Goal: Information Seeking & Learning: Learn about a topic

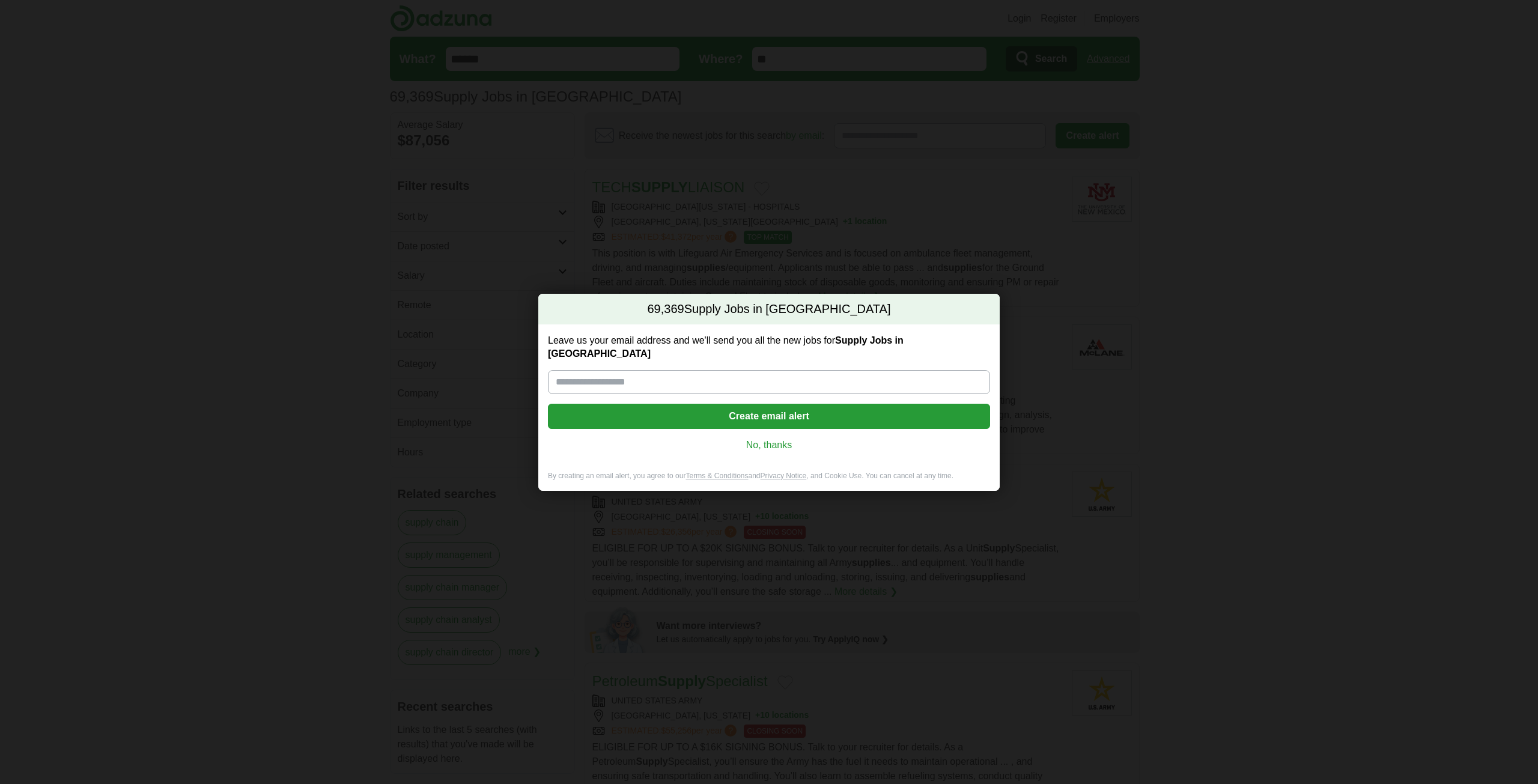
click at [754, 440] on link "No, thanks" at bounding box center [769, 445] width 423 height 13
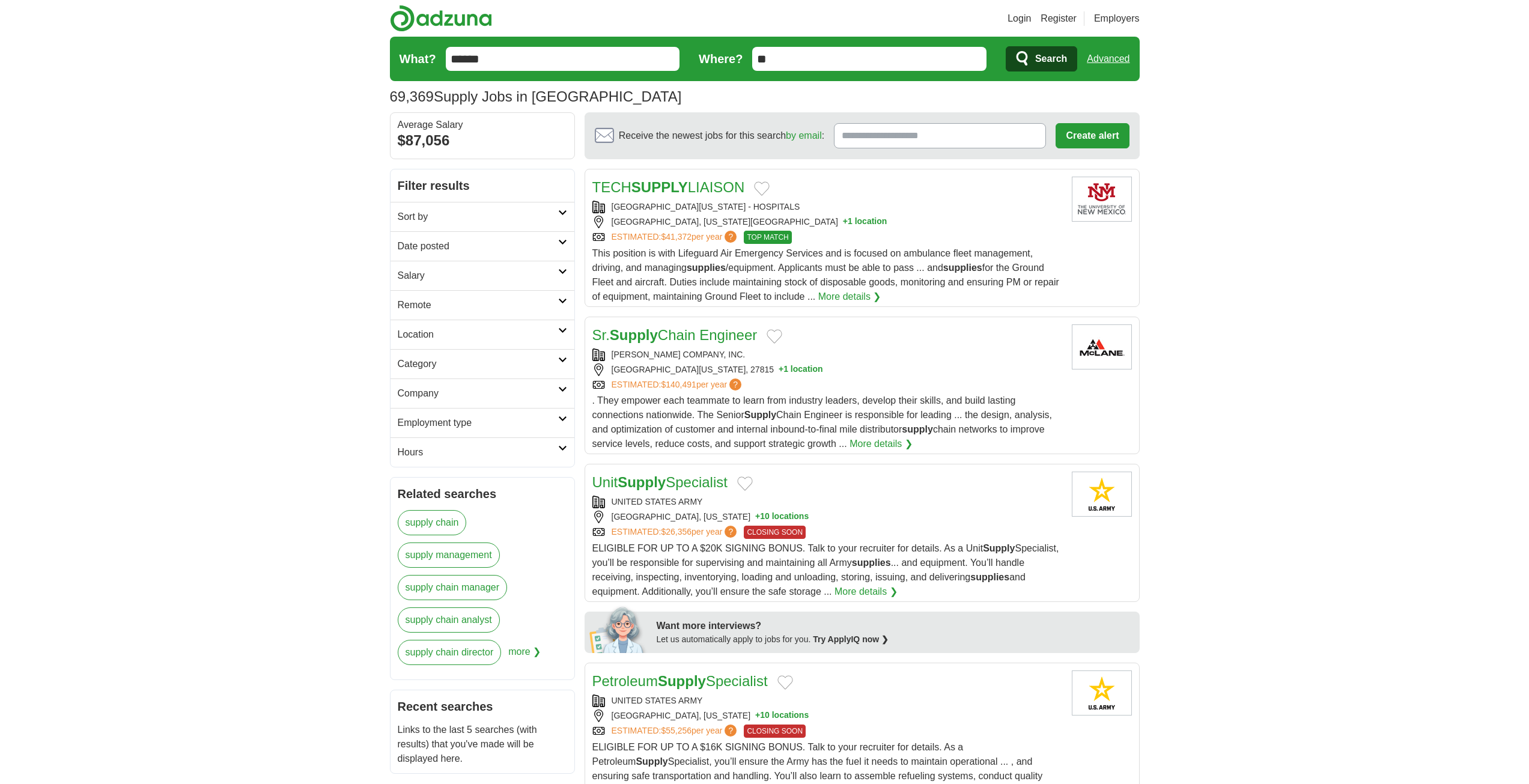
click at [468, 272] on h2 "Salary" at bounding box center [478, 275] width 161 height 14
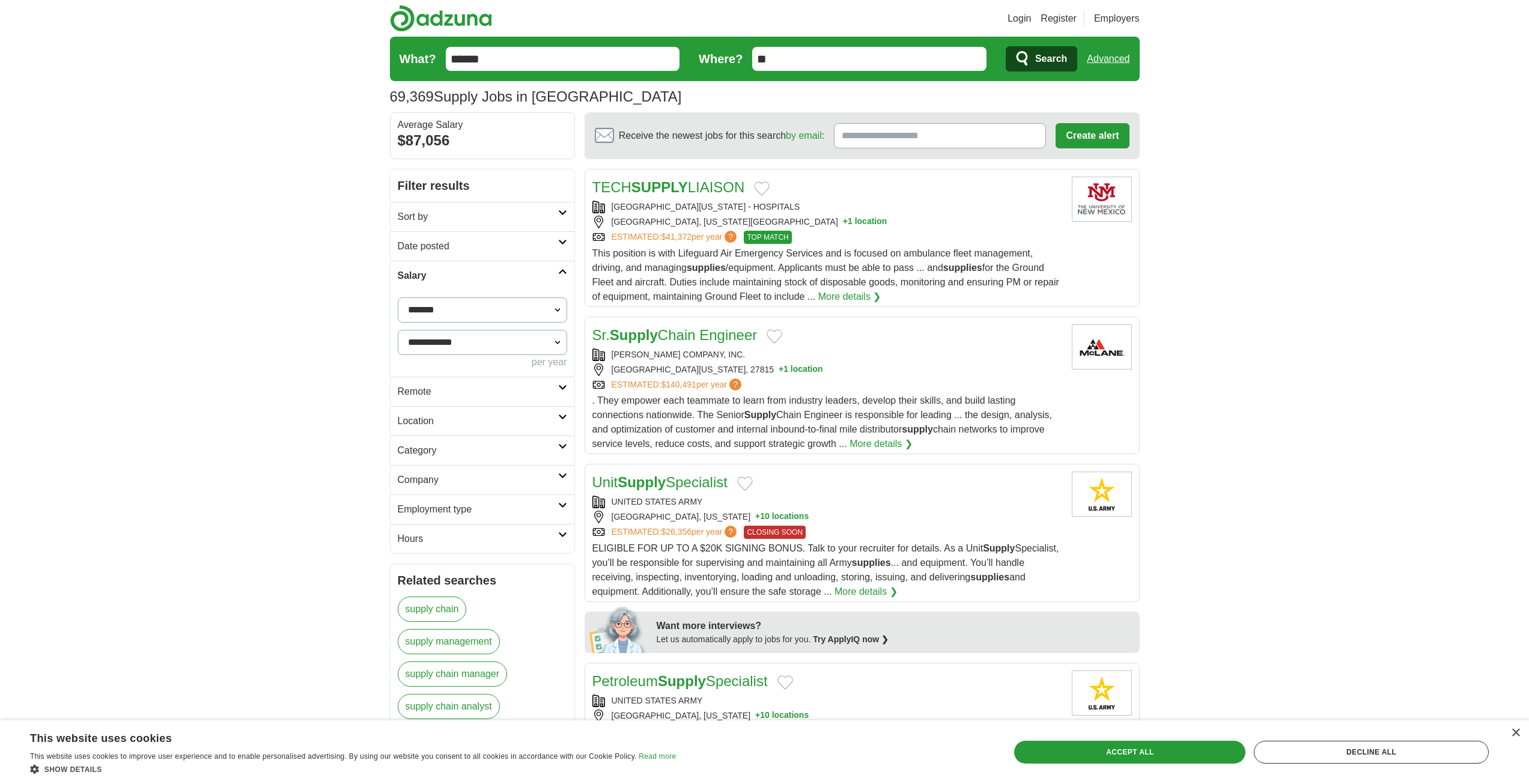
click at [484, 341] on select "**********" at bounding box center [482, 342] width 169 height 25
click at [476, 311] on select "**********" at bounding box center [482, 309] width 169 height 25
select select "******"
click at [525, 353] on select "**********" at bounding box center [482, 342] width 169 height 25
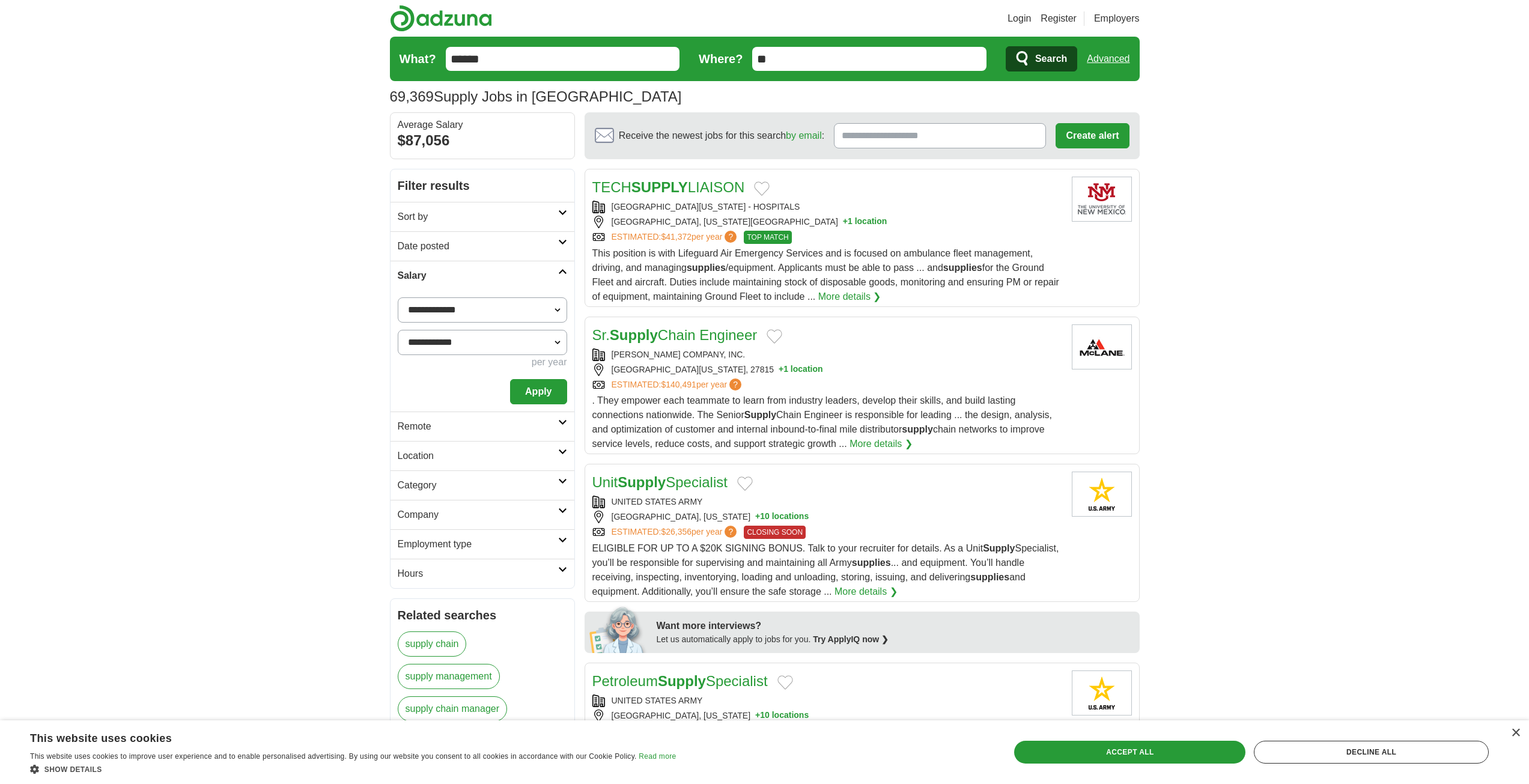
click at [553, 399] on button "Apply" at bounding box center [538, 391] width 57 height 25
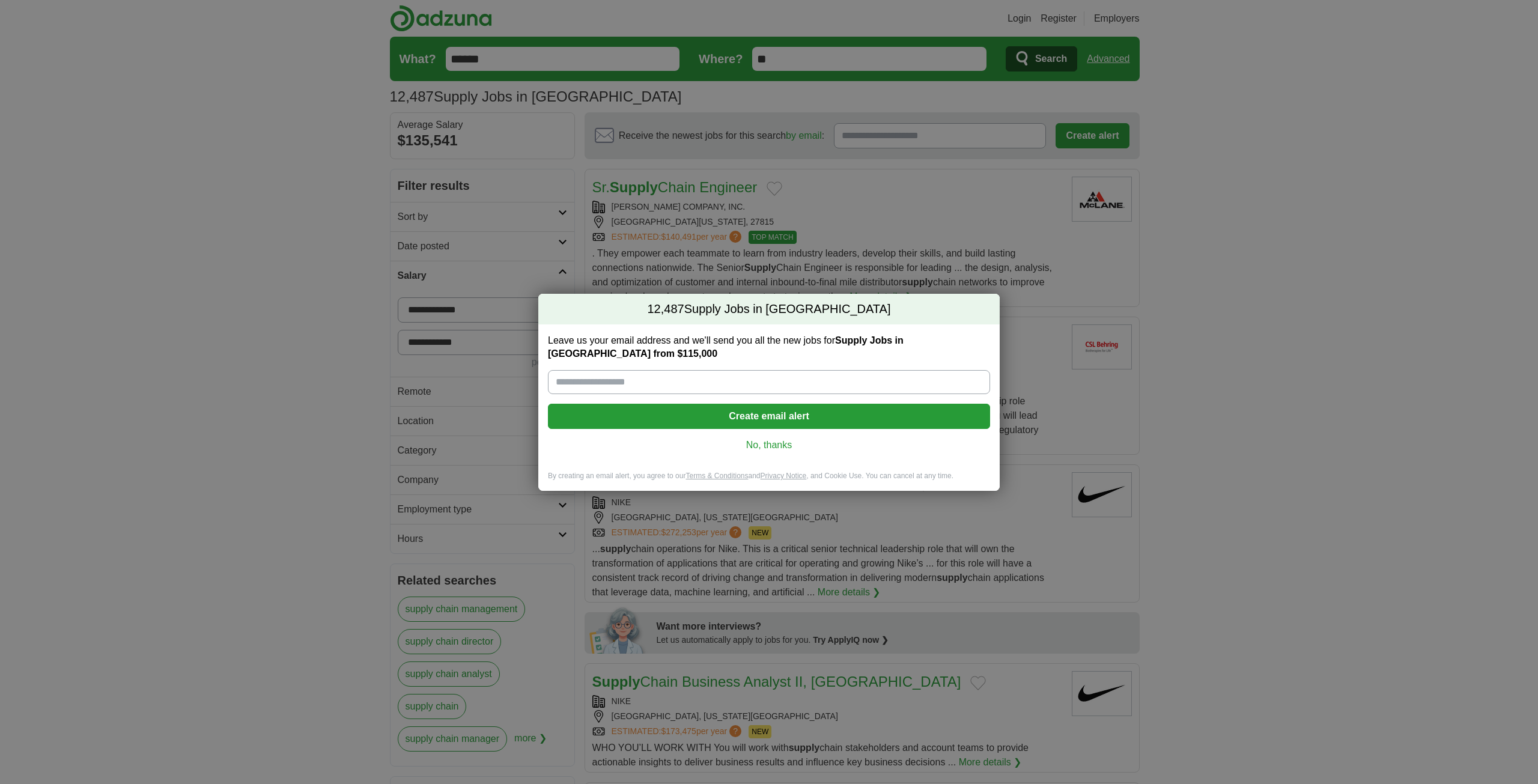
click at [777, 443] on link "No, thanks" at bounding box center [769, 445] width 423 height 13
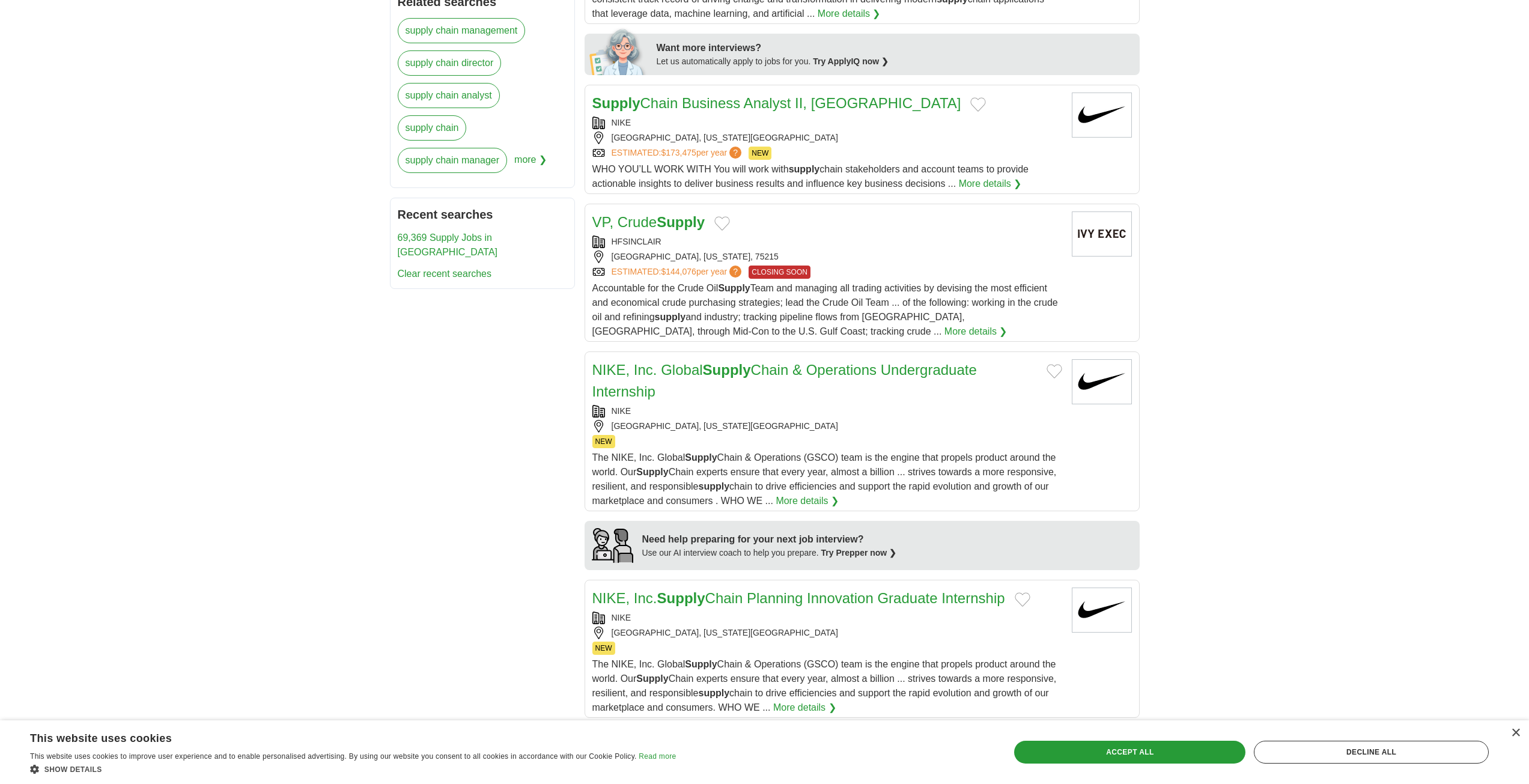
scroll to position [600, 0]
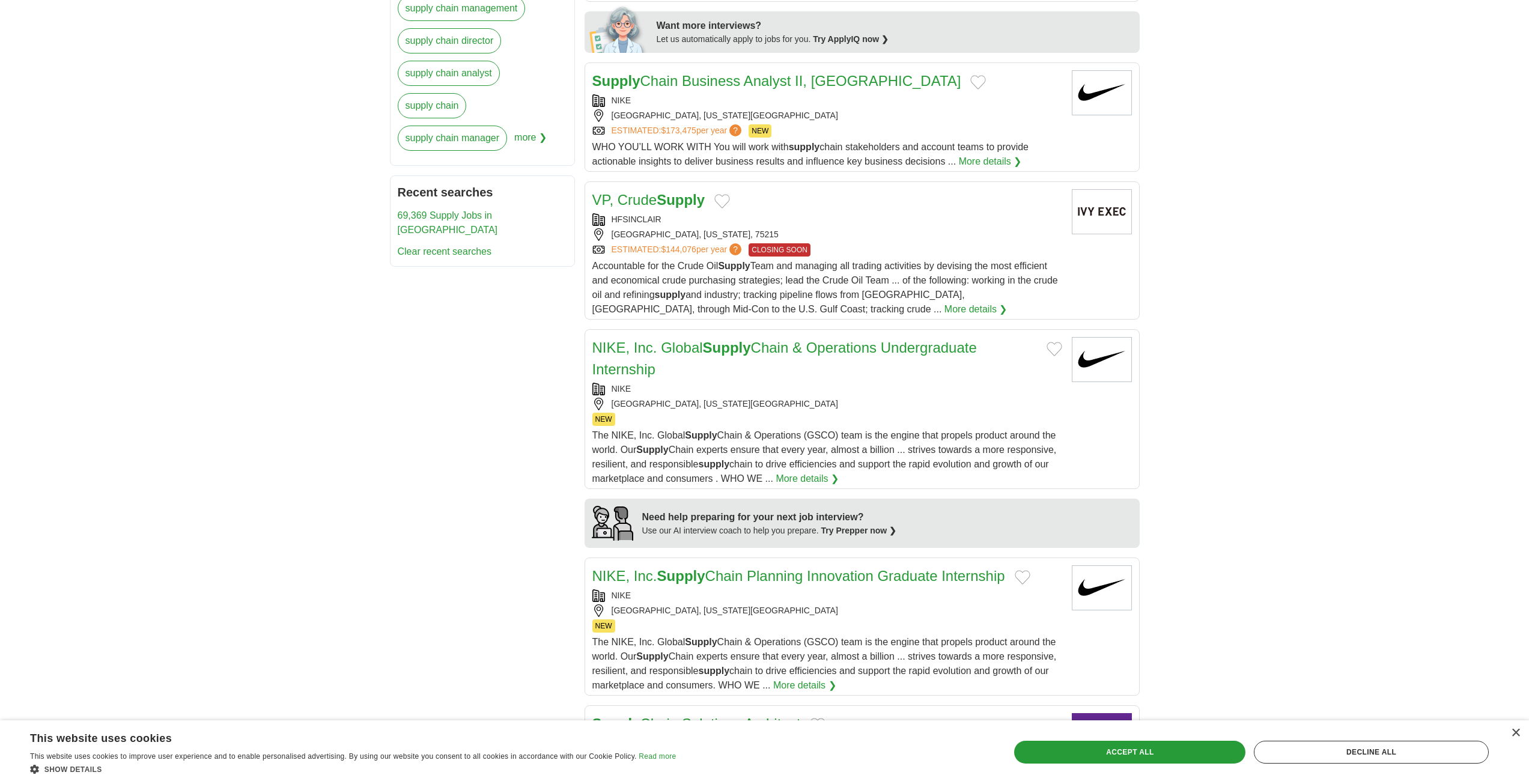
click at [762, 87] on link "Supply Chain Business Analyst II, NA" at bounding box center [777, 81] width 369 height 16
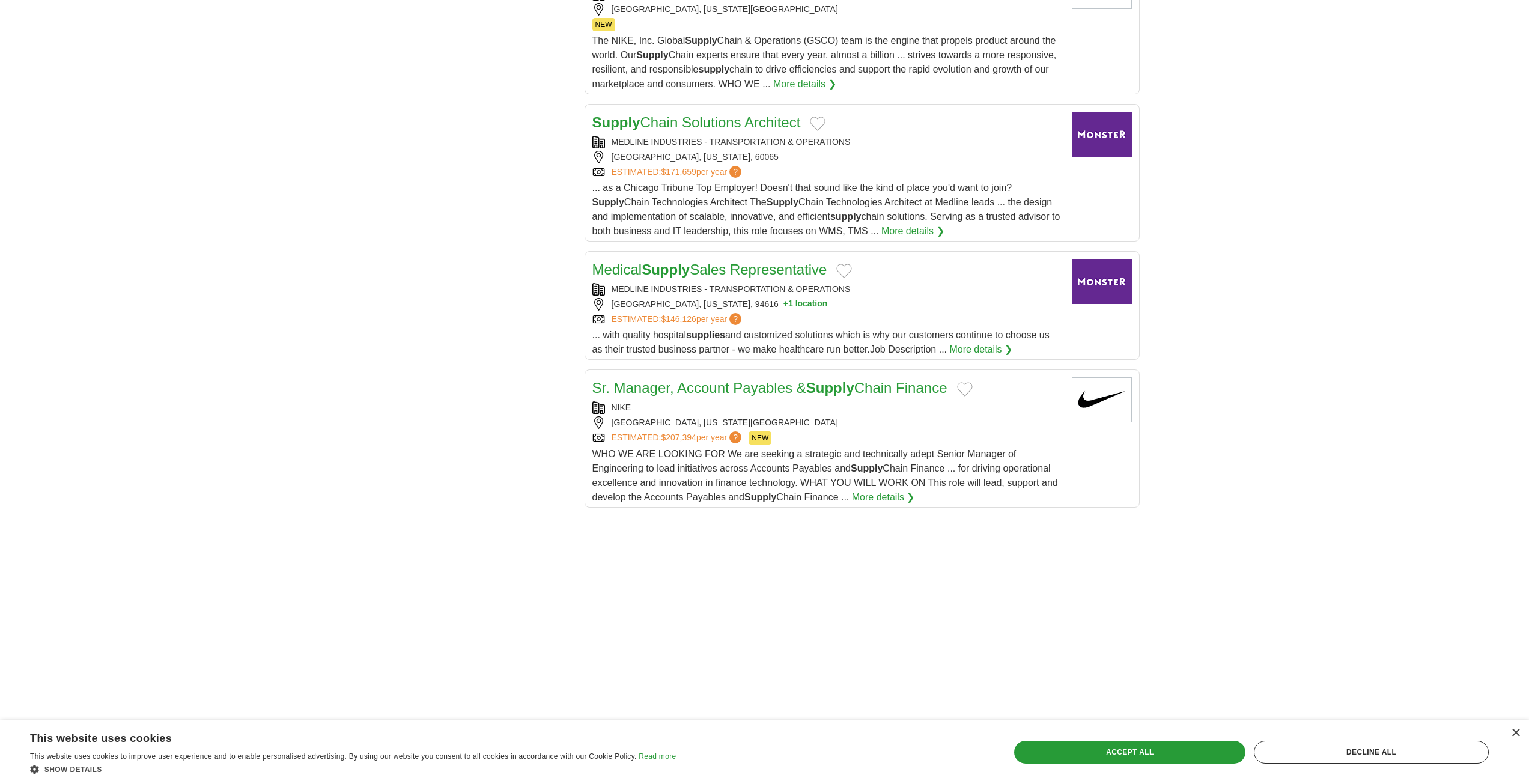
scroll to position [1321, 0]
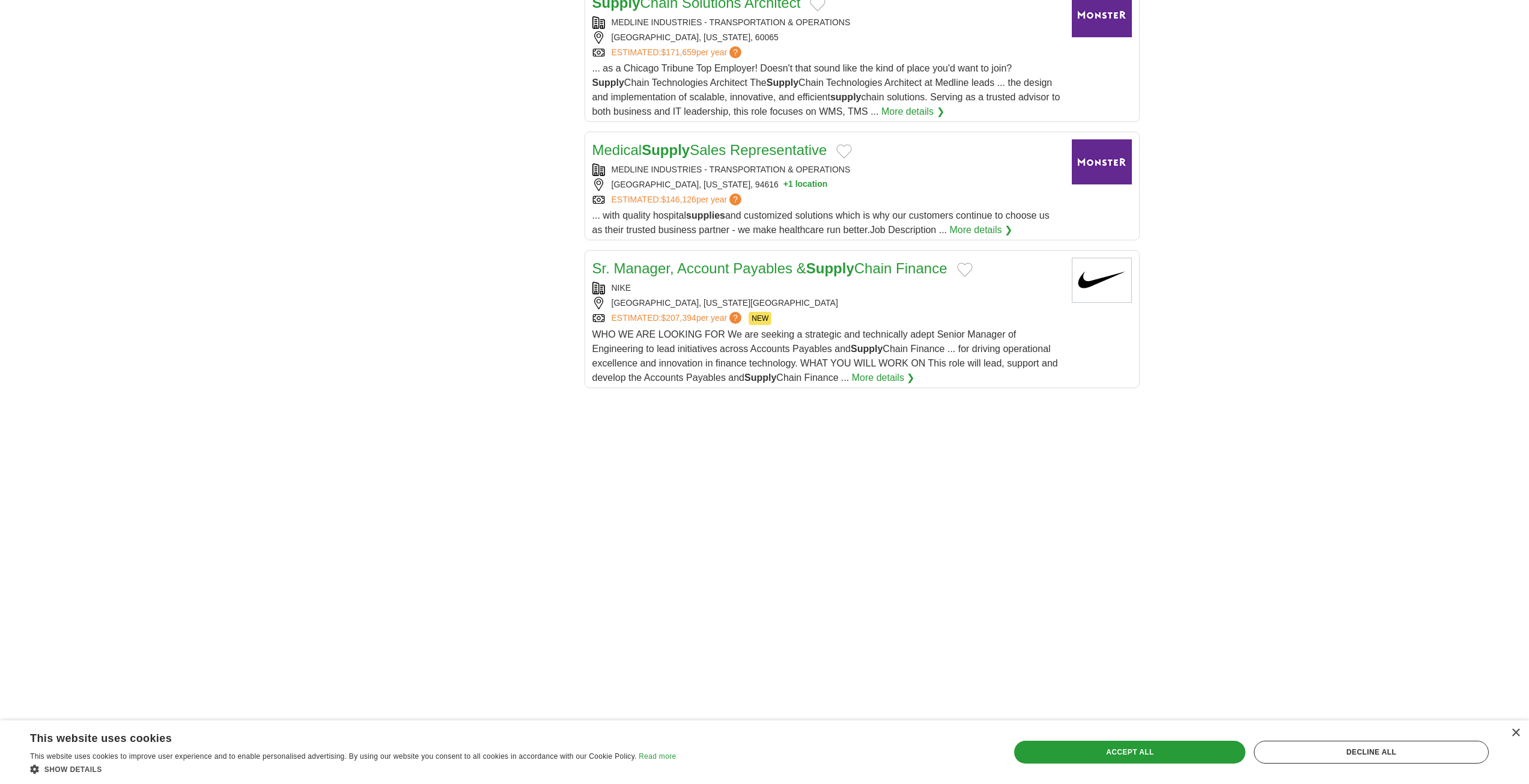
drag, startPoint x: 370, startPoint y: 251, endPoint x: 372, endPoint y: 245, distance: 6.3
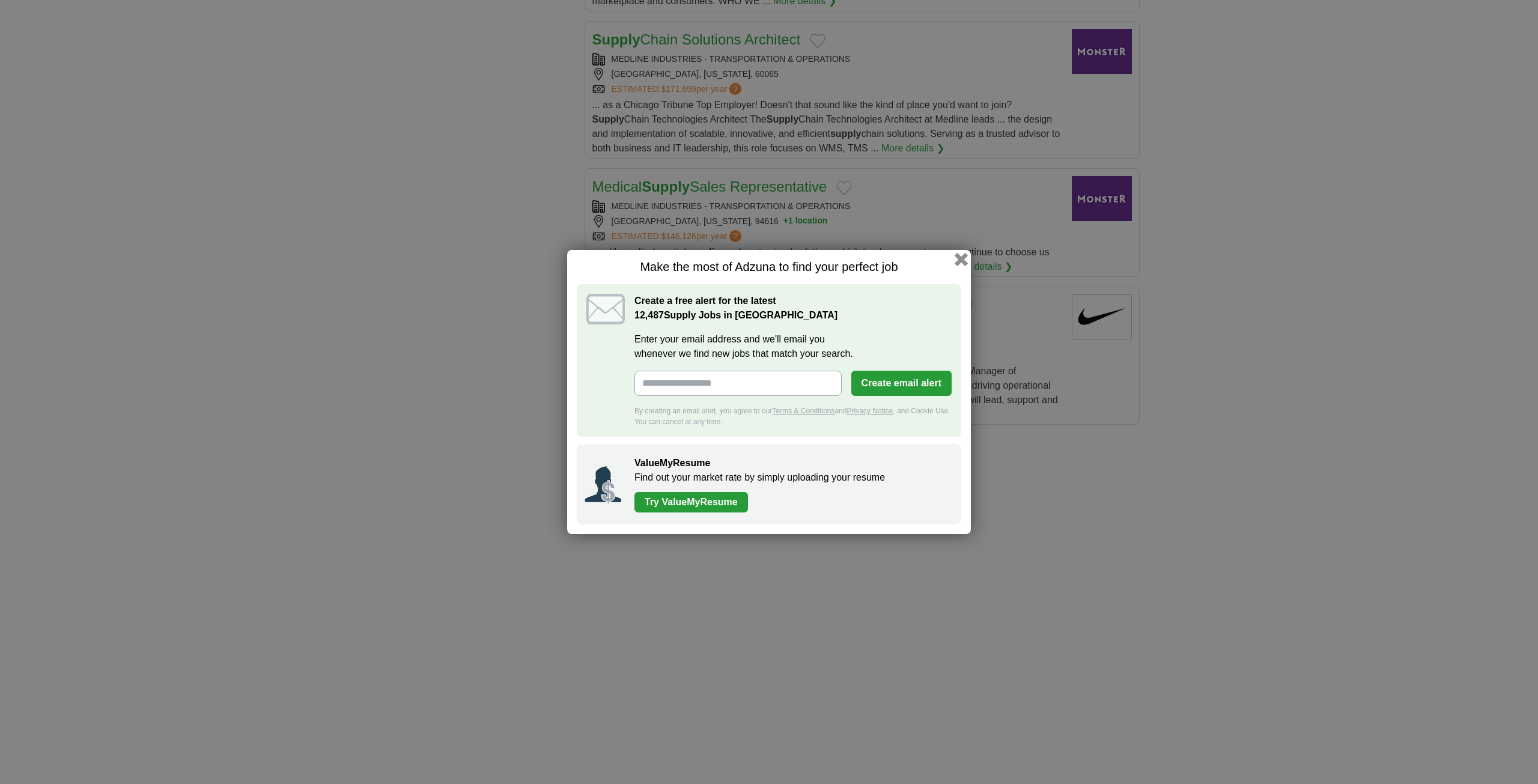
click at [961, 256] on button "button" at bounding box center [961, 259] width 13 height 13
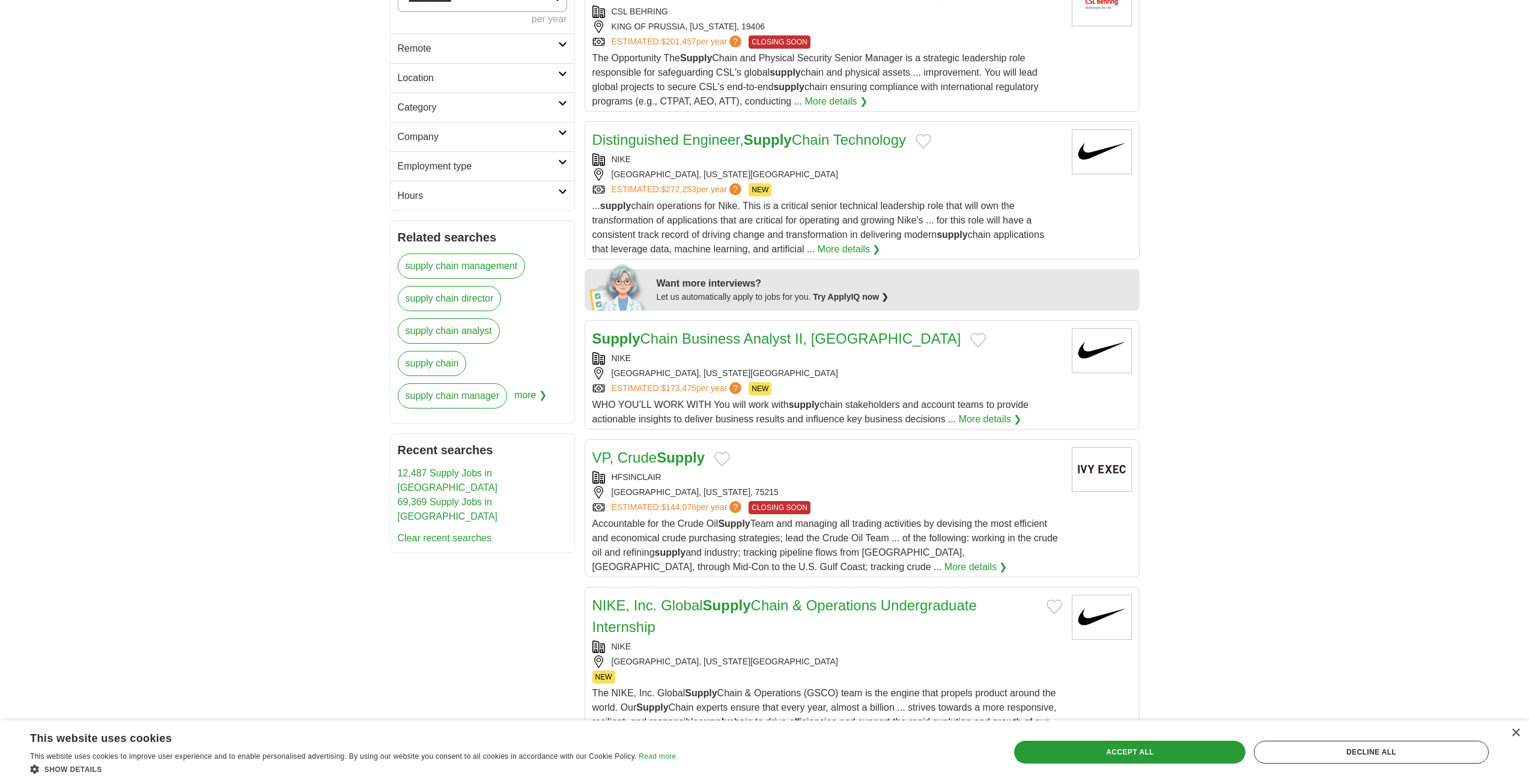
scroll to position [163, 0]
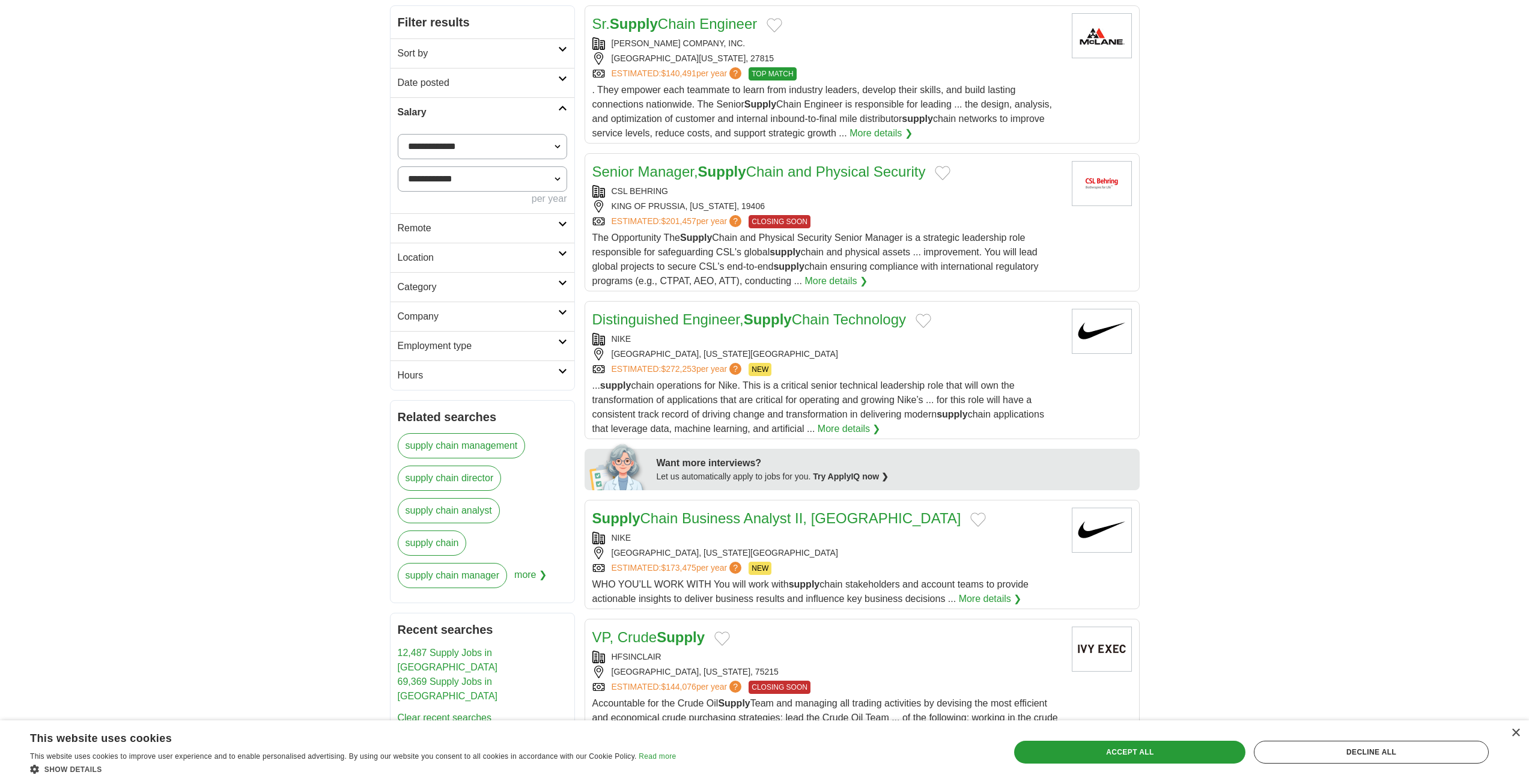
click at [476, 251] on h2 "Location" at bounding box center [478, 257] width 161 height 14
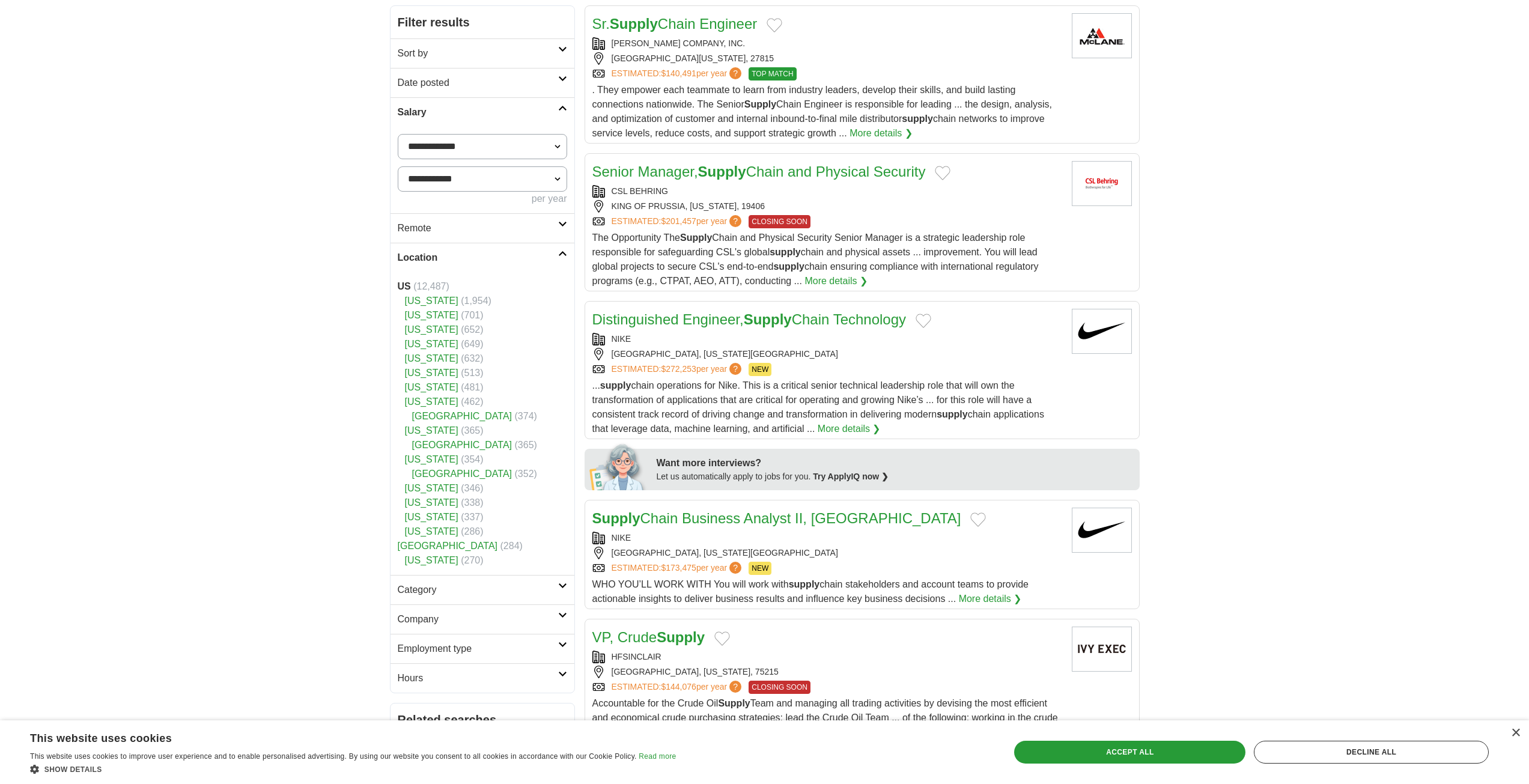
click at [480, 231] on h2 "Remote" at bounding box center [478, 228] width 161 height 14
click at [433, 253] on link "Remote jobs" at bounding box center [424, 256] width 54 height 10
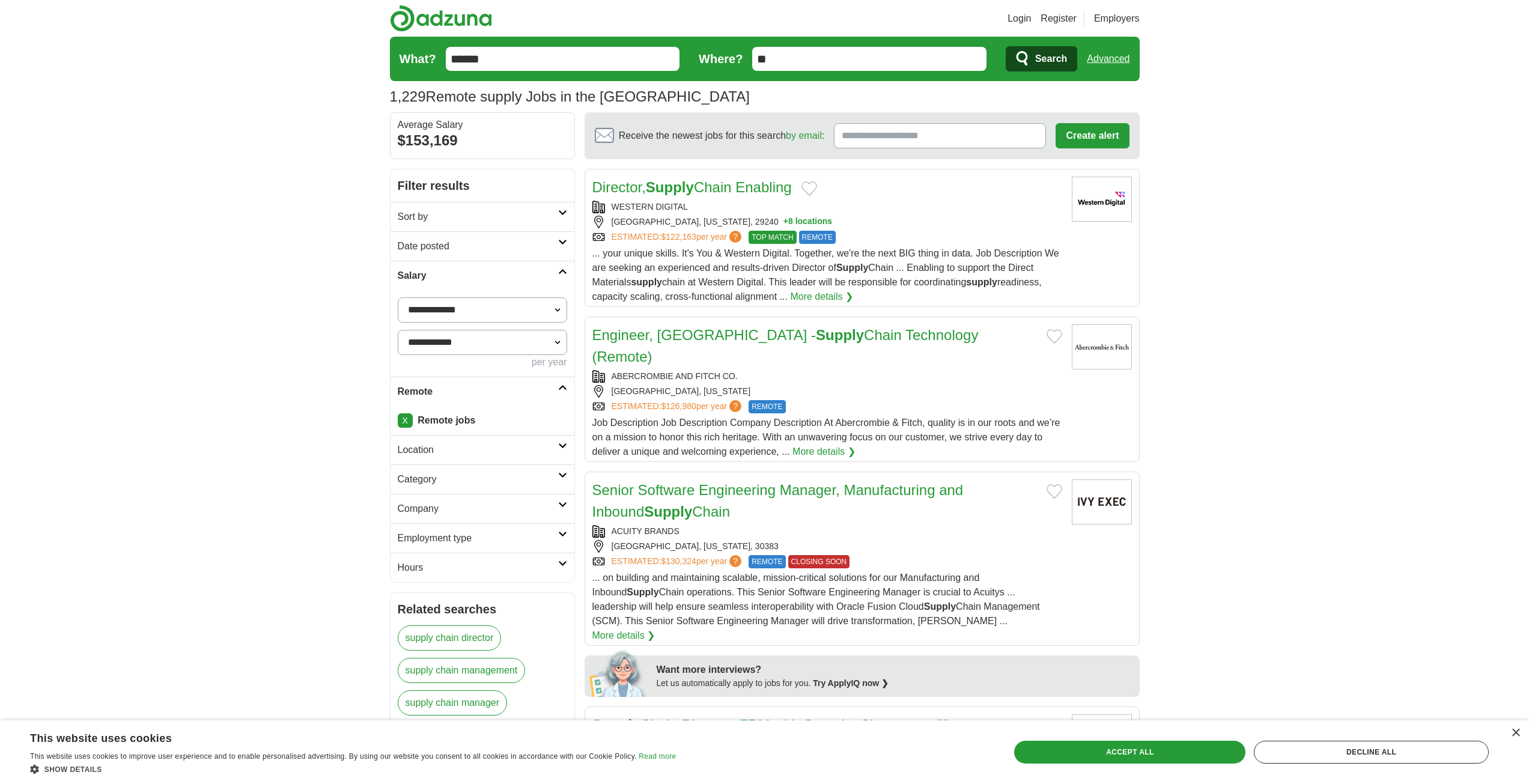
click at [648, 186] on link "Director, Supply Chain Enabling" at bounding box center [692, 187] width 199 height 16
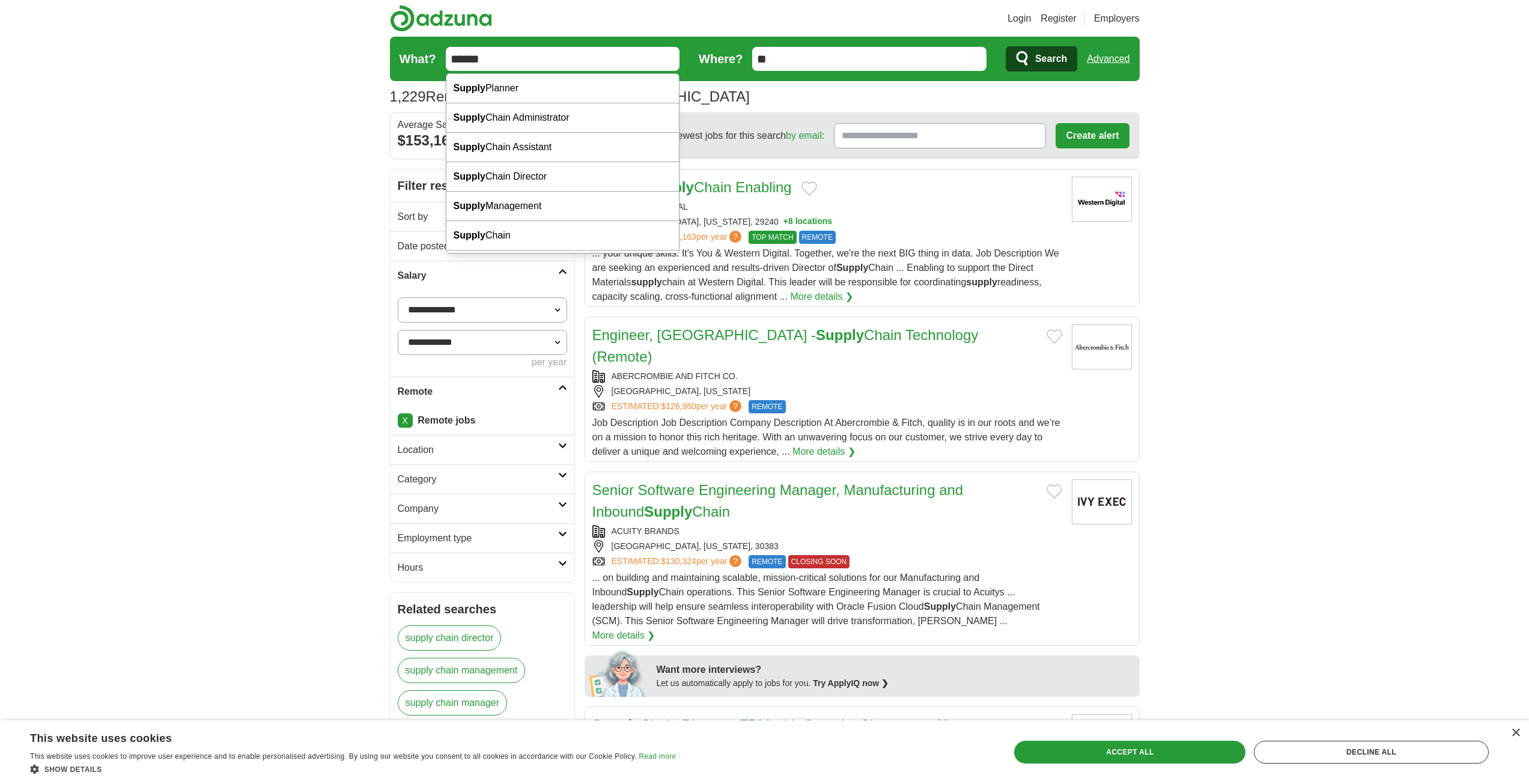
drag, startPoint x: 558, startPoint y: 62, endPoint x: 395, endPoint y: 55, distance: 163.2
click at [395, 55] on form "What? ****** Where? ** Search Advanced" at bounding box center [764, 59] width 749 height 44
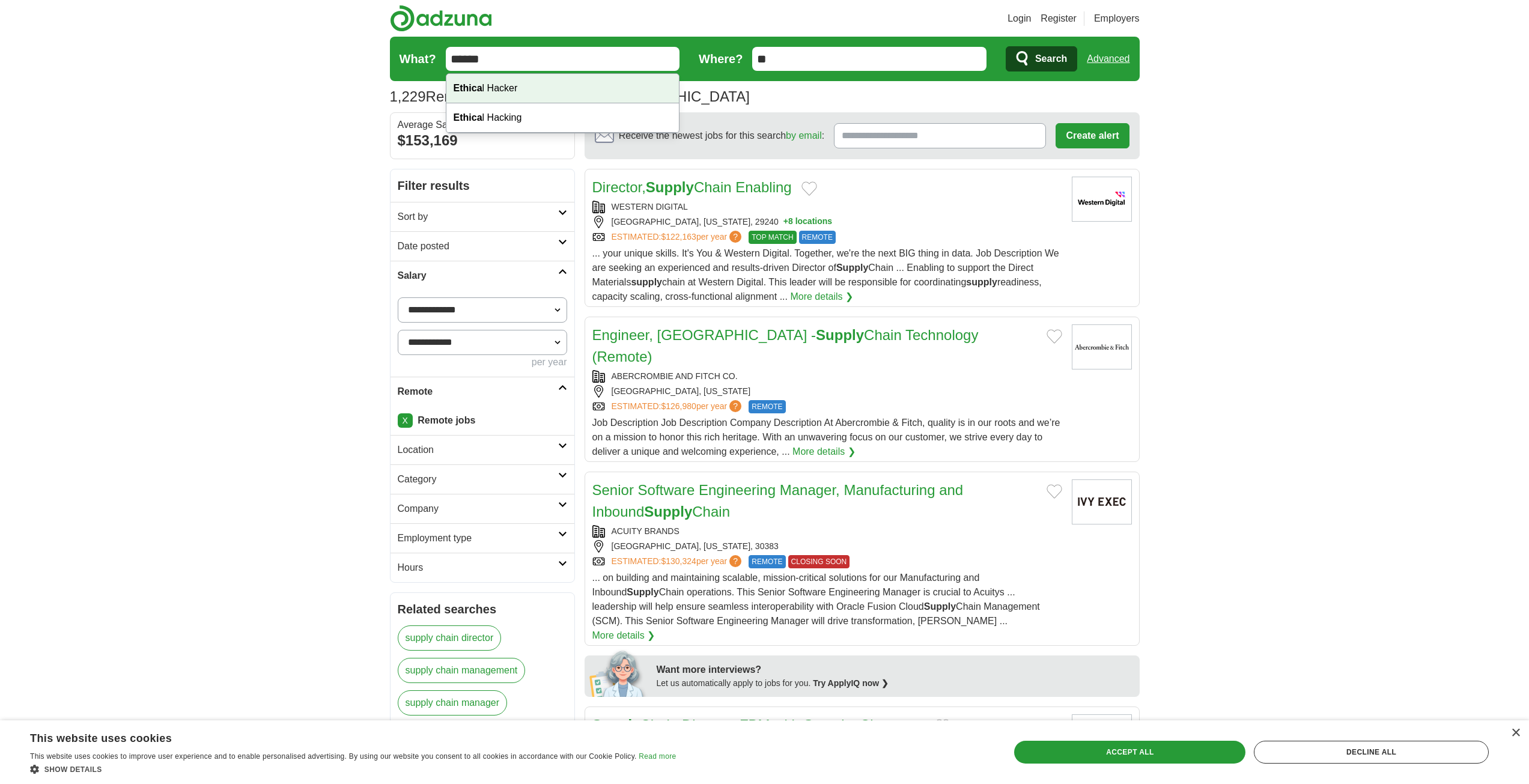
click at [494, 87] on div "Ethica l Hacker" at bounding box center [562, 88] width 233 height 29
type input "**********"
click at [1023, 59] on icon "submit" at bounding box center [1023, 59] width 14 height 17
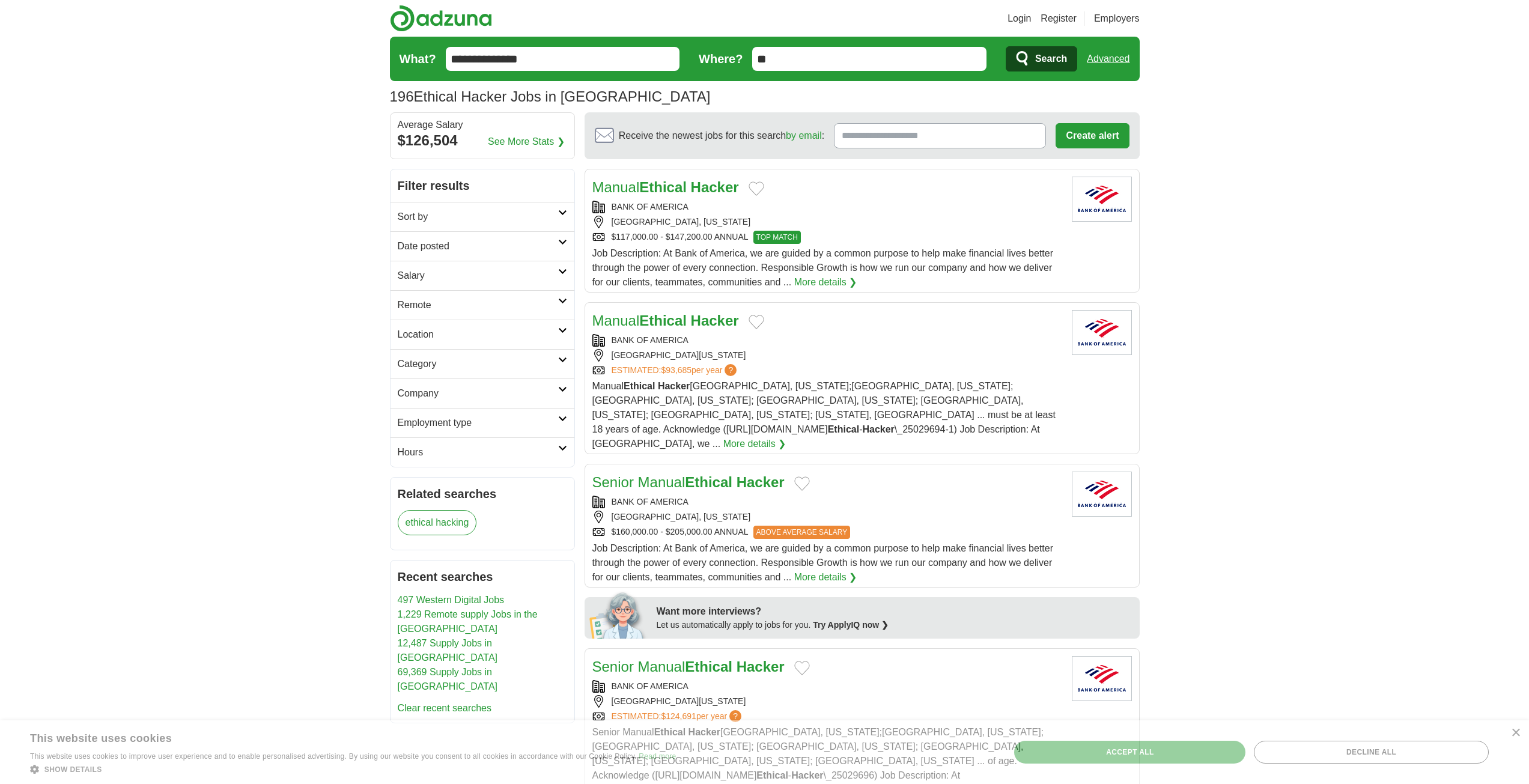
click at [695, 190] on strong "Hacker" at bounding box center [715, 187] width 48 height 16
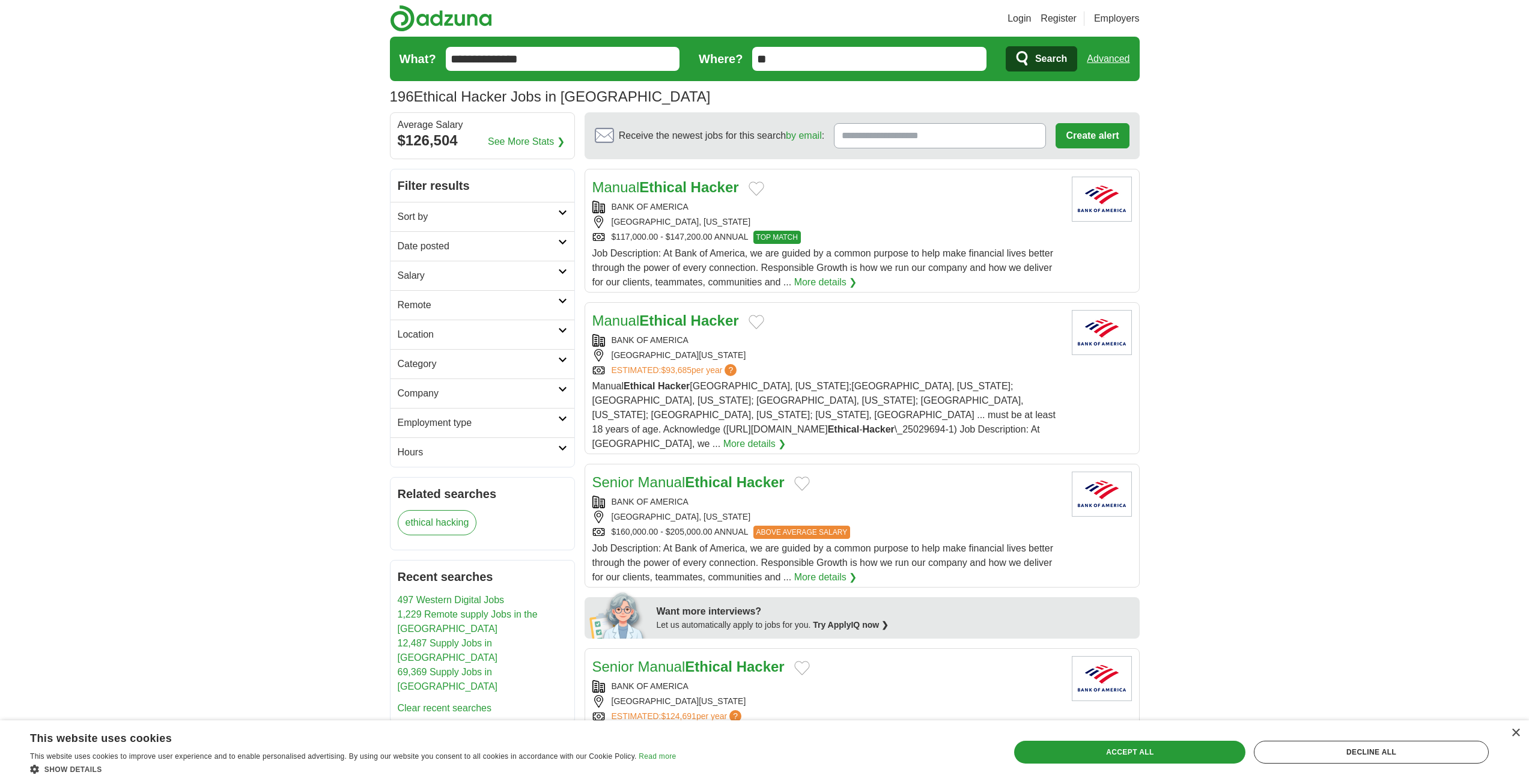
click at [707, 322] on strong "Hacker" at bounding box center [715, 320] width 48 height 16
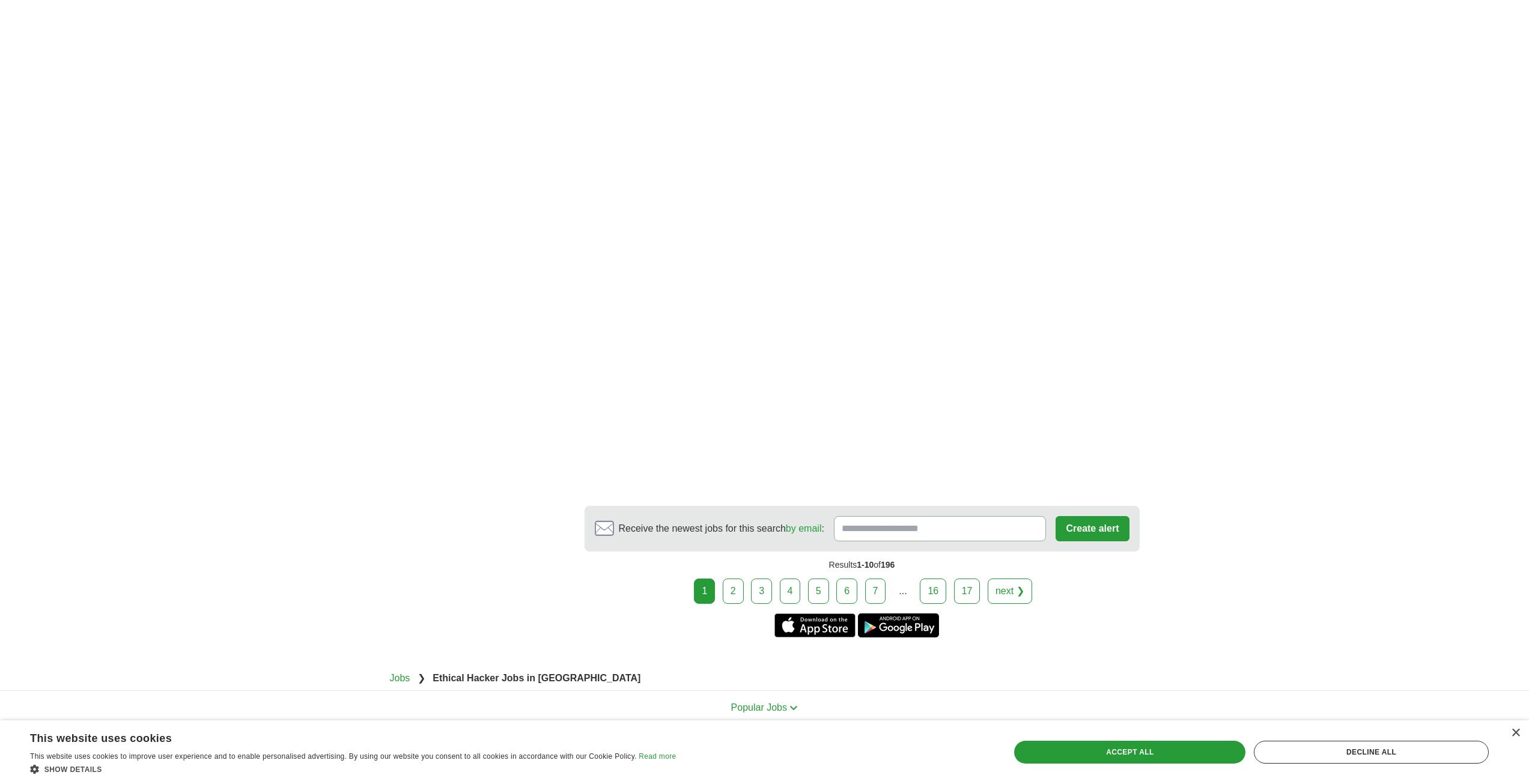
scroll to position [1894, 0]
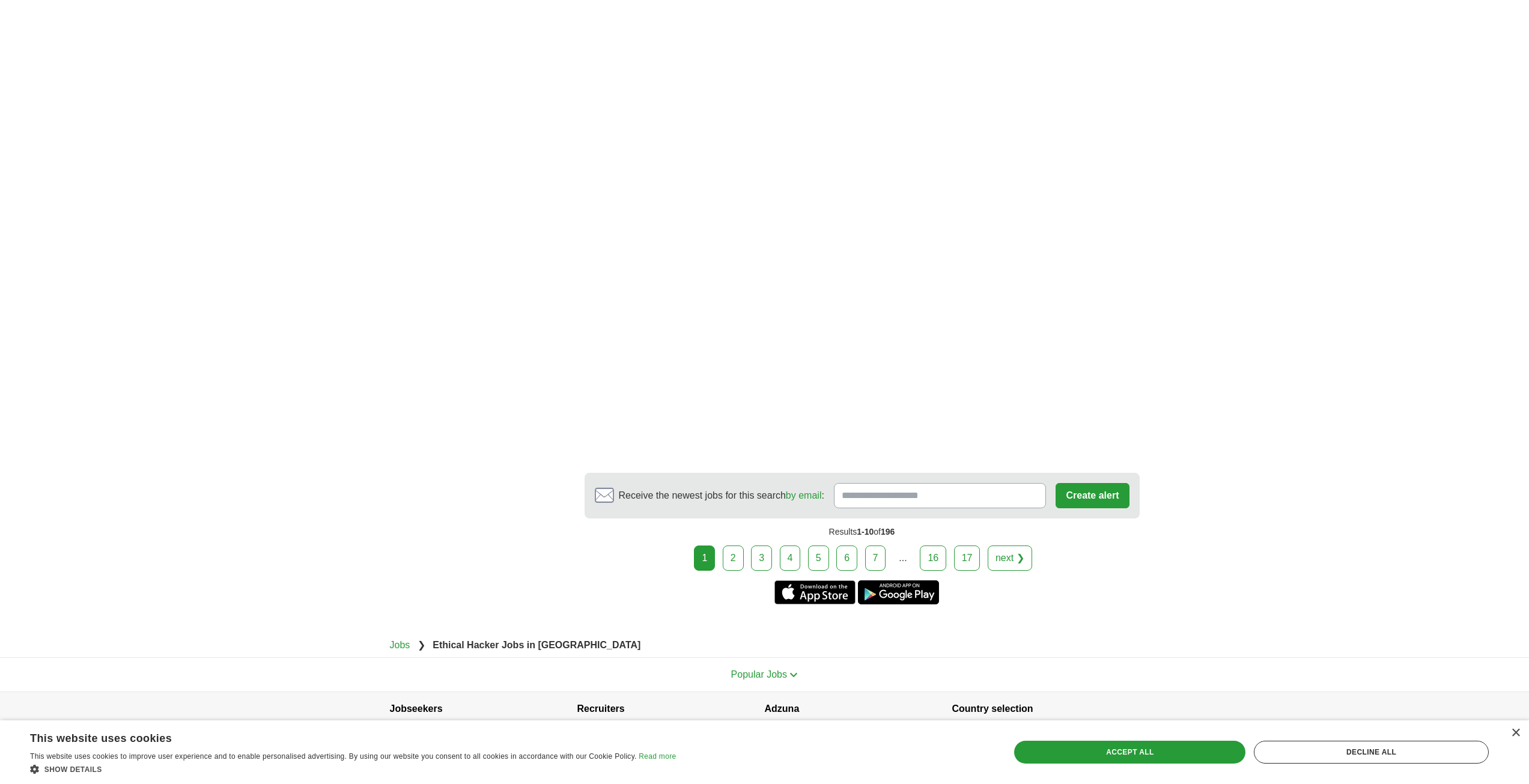
click at [731, 545] on link "2" at bounding box center [733, 557] width 21 height 25
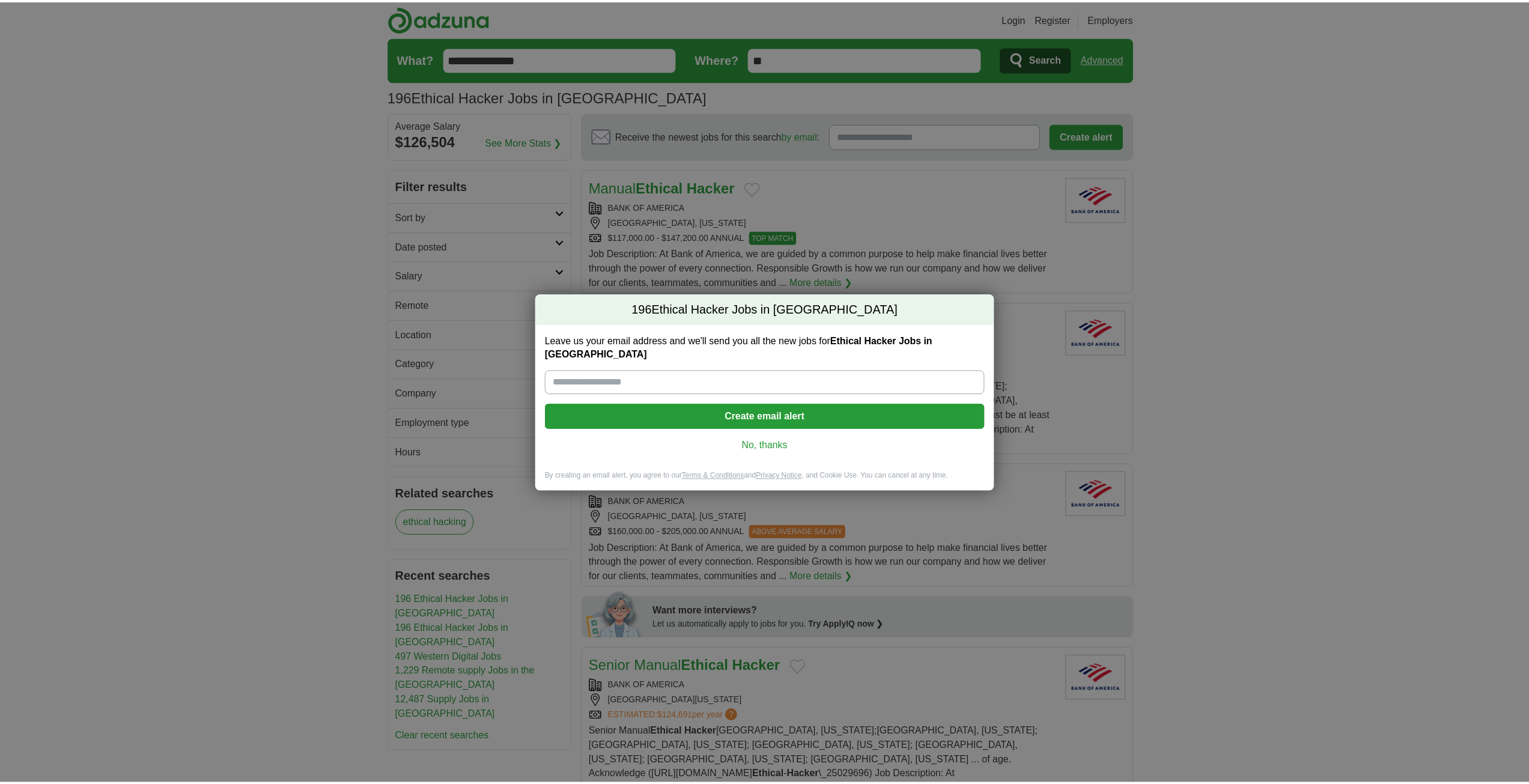
scroll to position [1254, 0]
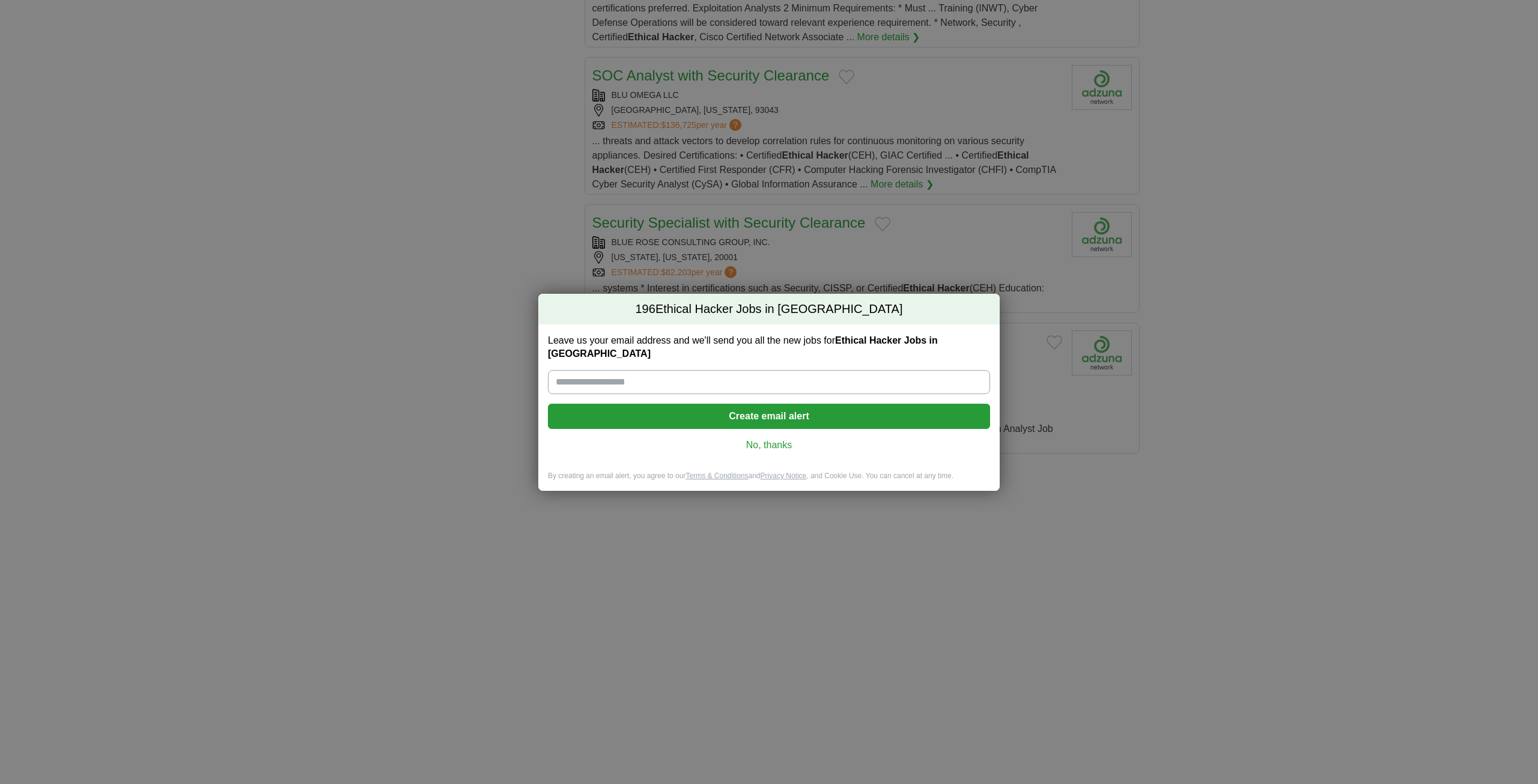
click at [758, 440] on link "No, thanks" at bounding box center [769, 445] width 423 height 13
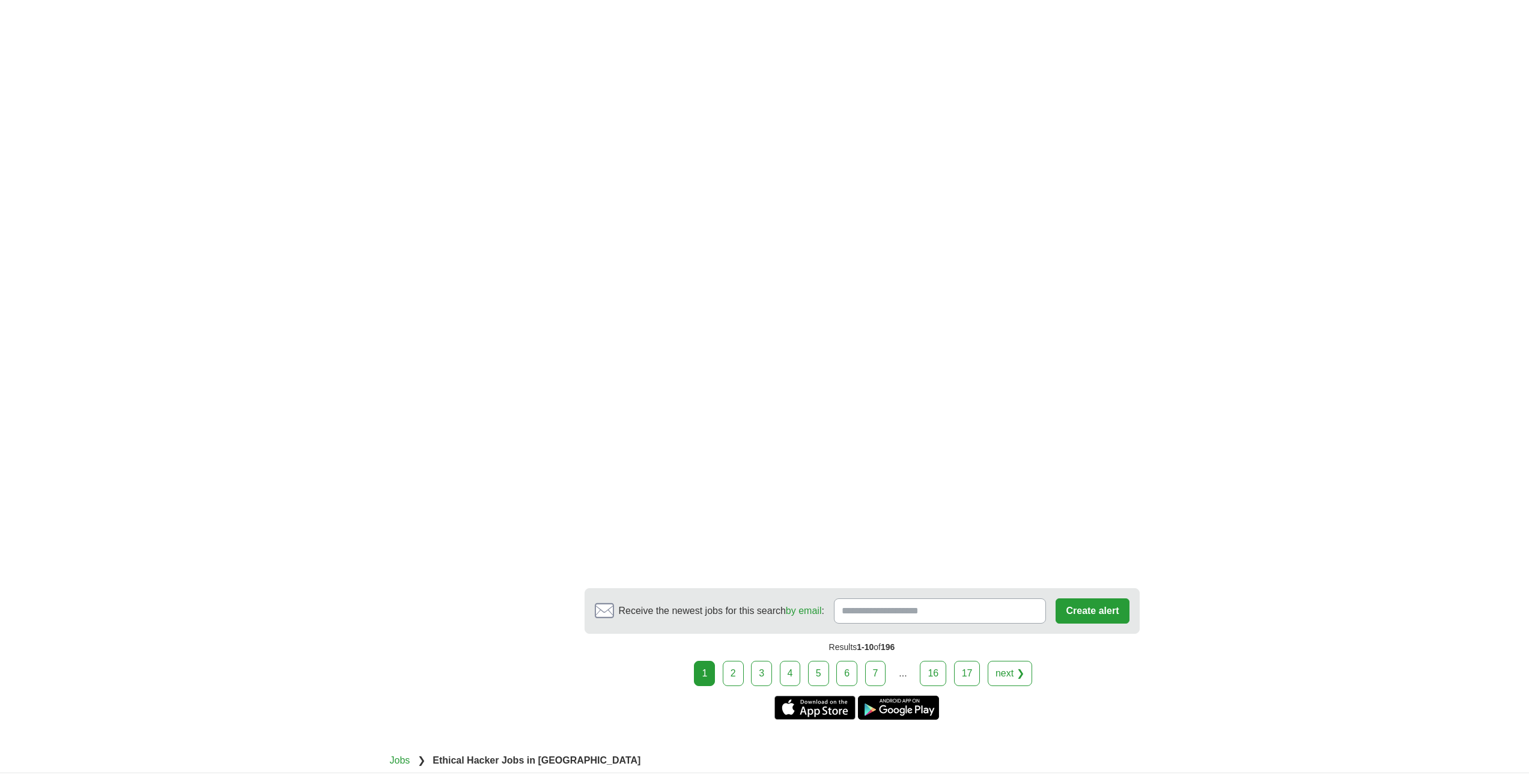
scroll to position [1851, 0]
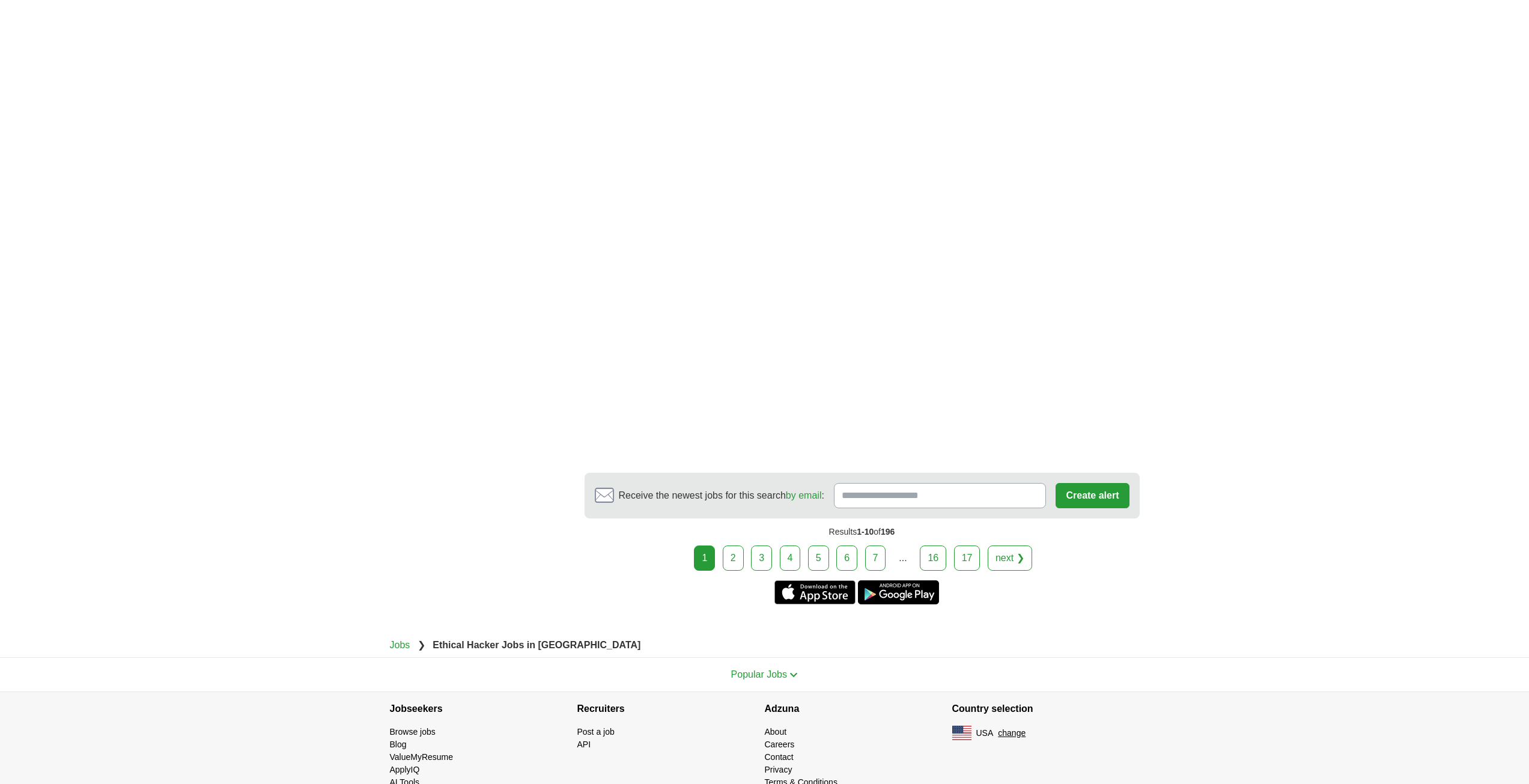
click at [744, 545] on link "2" at bounding box center [733, 557] width 21 height 25
